Goal: Download file/media

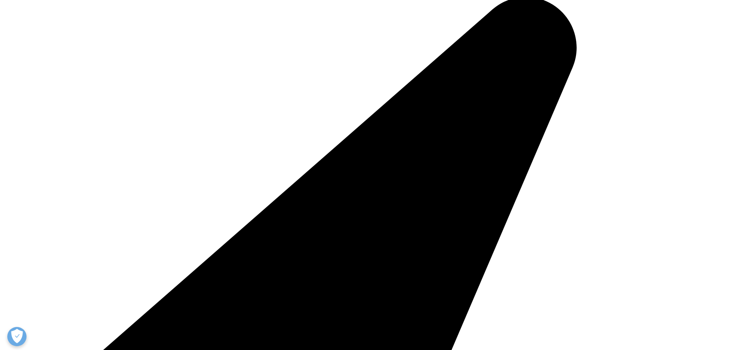
scroll to position [232, 0]
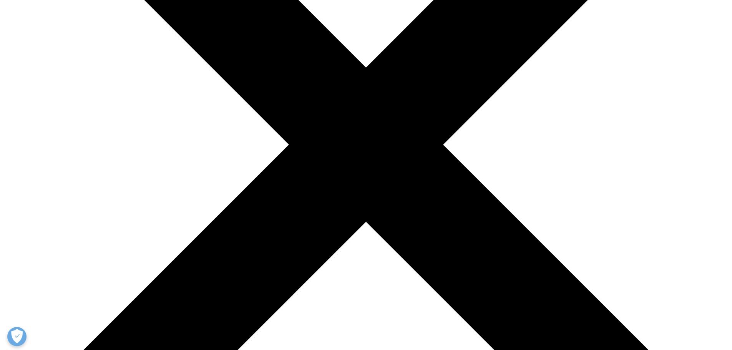
scroll to position [232, 0]
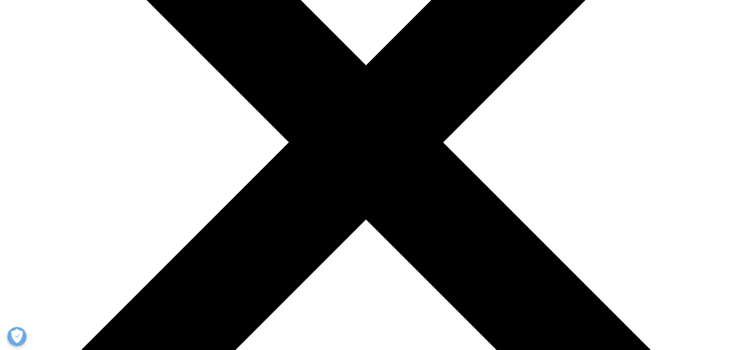
type input "[PERSON_NAME]"
type input "[PERSON_NAME][EMAIL_ADDRESS][PERSON_NAME][DOMAIN_NAME]"
select select "[GEOGRAPHIC_DATA]"
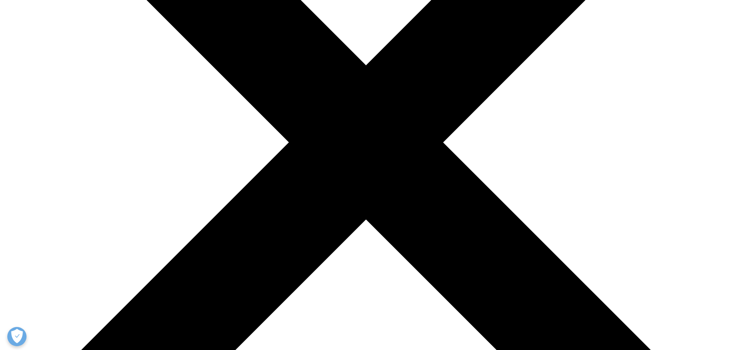
scroll to position [416, 0]
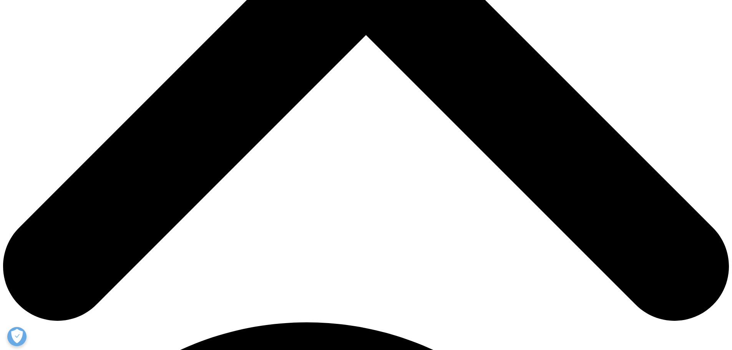
type input "[PERSON_NAME][EMAIL_ADDRESS][DOMAIN_NAME]"
type input "Associate"
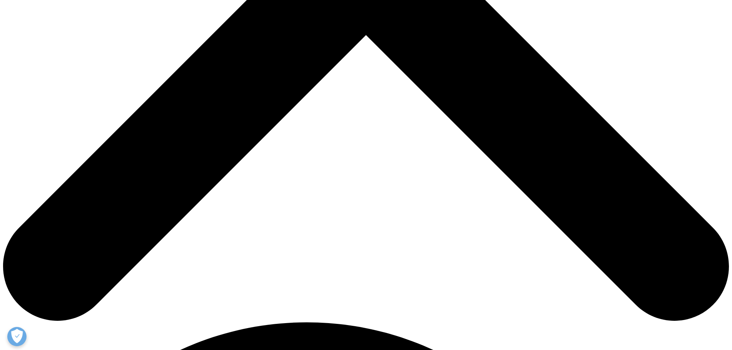
type input "[PERSON_NAME]"
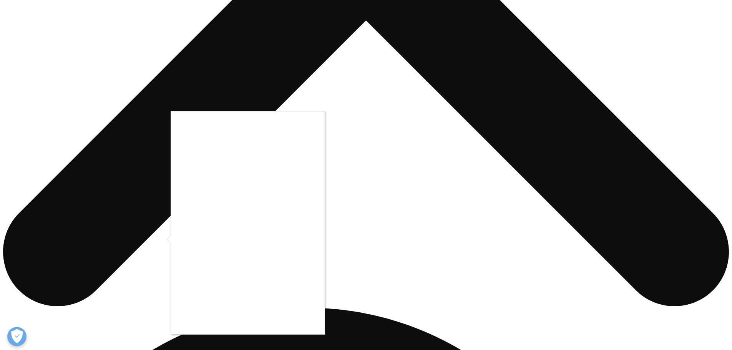
scroll to position [454, 0]
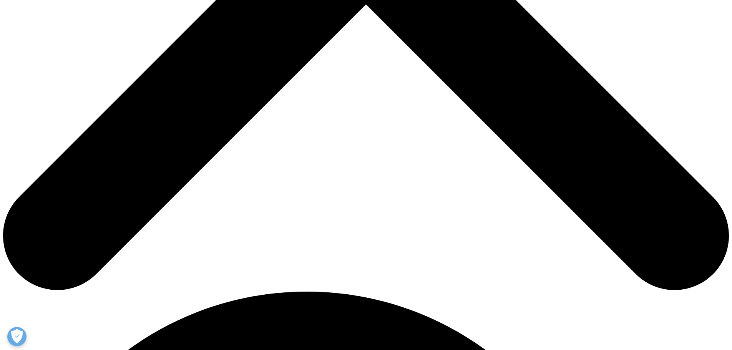
scroll to position [121, 453]
